Goal: Information Seeking & Learning: Compare options

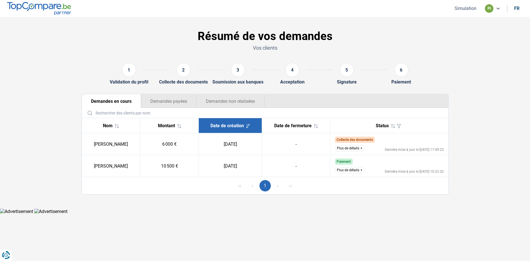
click at [349, 145] on button "Plus de détails" at bounding box center [350, 148] width 30 height 6
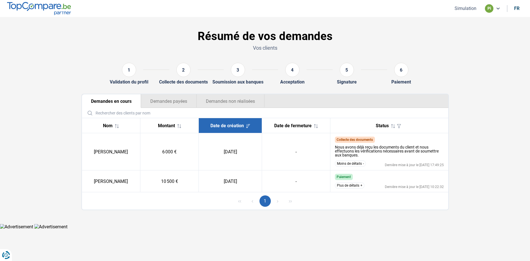
click at [344, 188] on button "Plus de détails" at bounding box center [350, 185] width 30 height 6
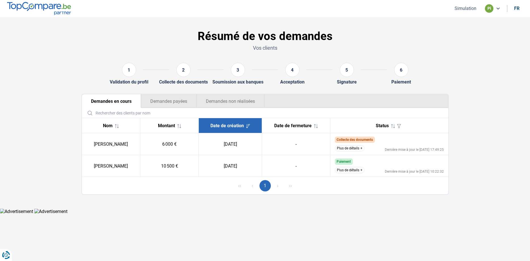
click at [359, 150] on button "Plus de détails" at bounding box center [350, 148] width 30 height 6
click at [172, 103] on button "Demandes payées" at bounding box center [169, 101] width 56 height 14
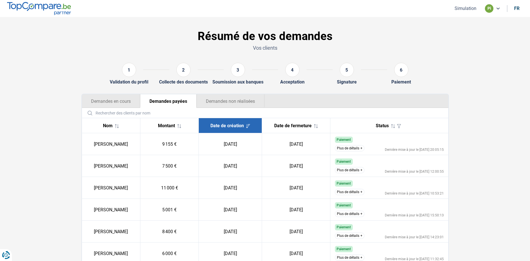
click at [343, 149] on button "Plus de détails" at bounding box center [350, 148] width 30 height 6
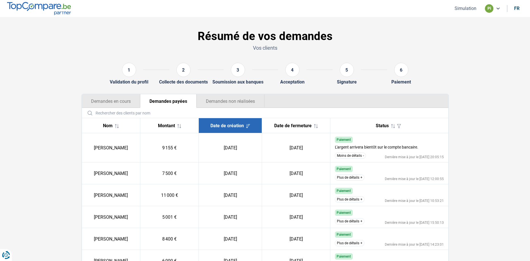
click at [346, 155] on button "Moins de détails" at bounding box center [350, 155] width 31 height 6
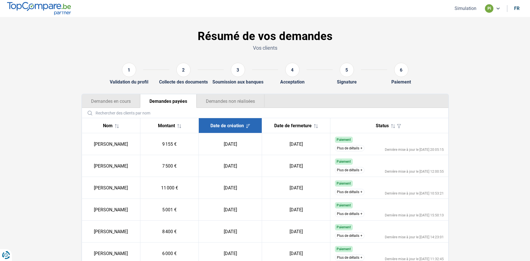
click at [232, 98] on button "Demandes non réalisées" at bounding box center [231, 101] width 68 height 14
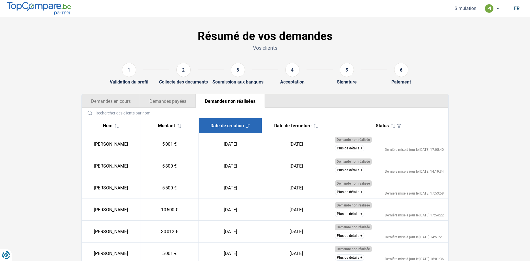
click at [109, 102] on button "Demandes en cours" at bounding box center [111, 101] width 58 height 14
